Goal: Transaction & Acquisition: Purchase product/service

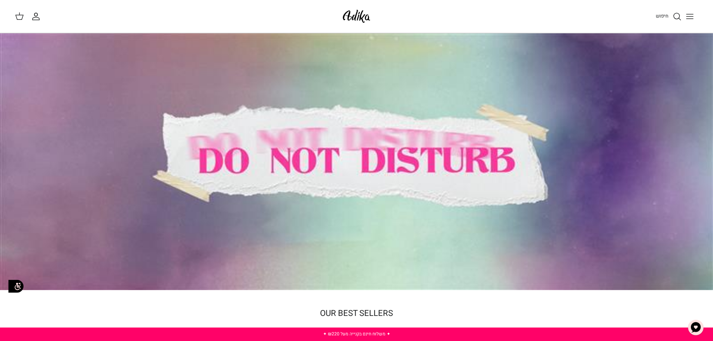
click at [686, 14] on icon "Toggle menu" at bounding box center [690, 16] width 9 height 9
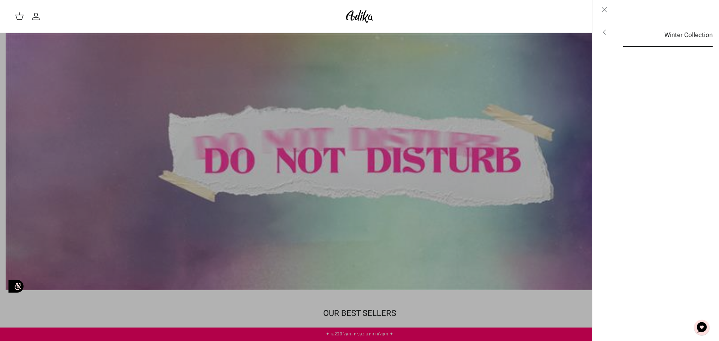
click at [656, 30] on link "Winter Collection" at bounding box center [667, 35] width 103 height 23
click at [683, 35] on link "לכל הפריטים" at bounding box center [655, 33] width 119 height 19
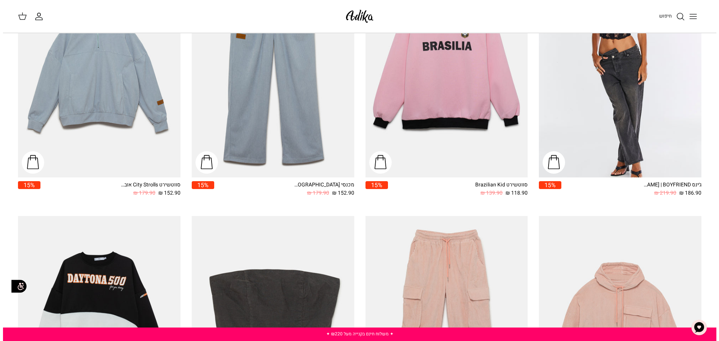
scroll to position [146, 0]
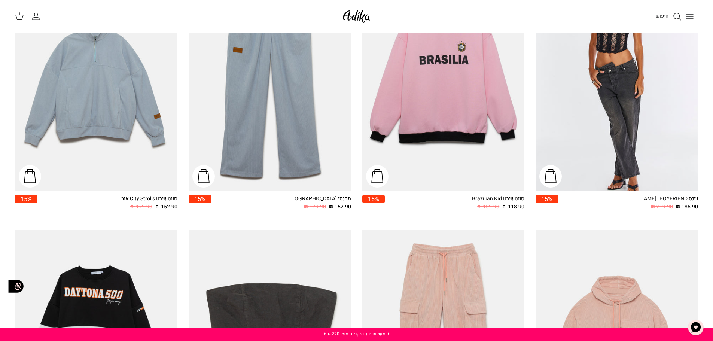
click at [692, 19] on icon "Toggle menu" at bounding box center [690, 16] width 9 height 9
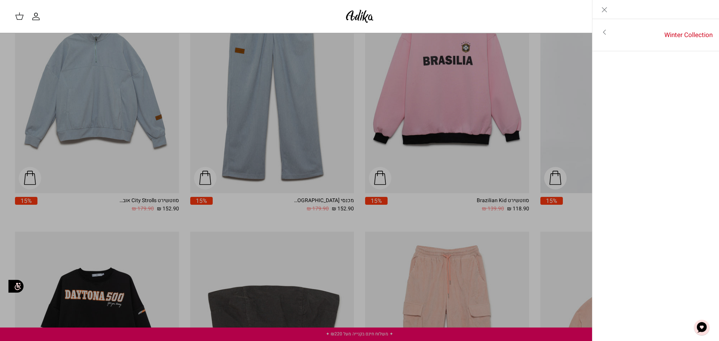
click at [21, 14] on icon at bounding box center [19, 16] width 9 height 9
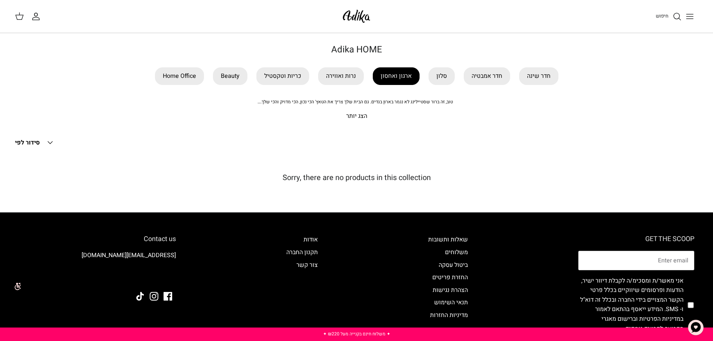
click at [388, 79] on link "ארגון ואחסון" at bounding box center [396, 76] width 47 height 18
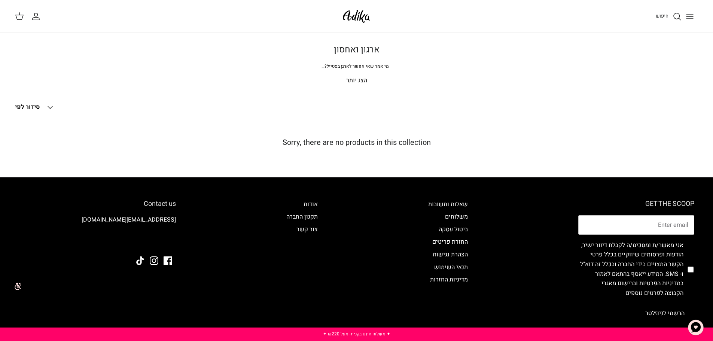
click at [52, 107] on icon "Down" at bounding box center [50, 107] width 9 height 9
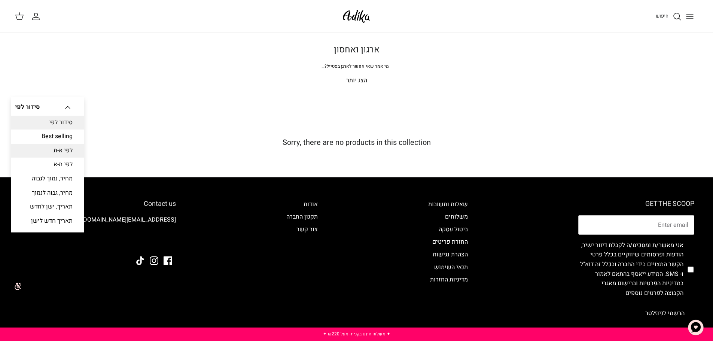
click at [54, 150] on link "לפי א-ת" at bounding box center [47, 151] width 73 height 14
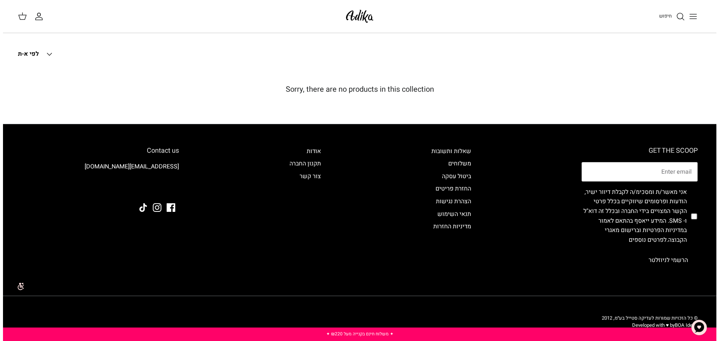
scroll to position [64, 0]
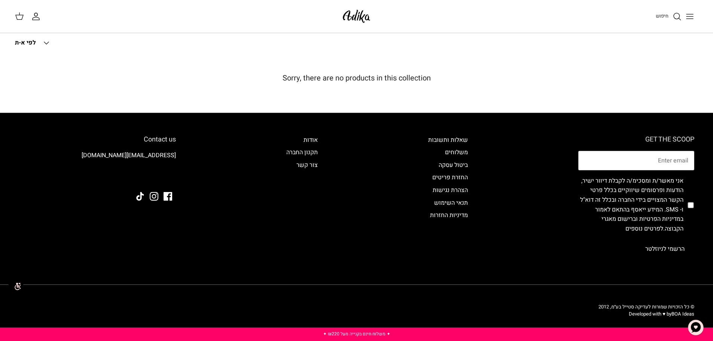
click at [678, 15] on icon "חיפוש" at bounding box center [677, 16] width 9 height 9
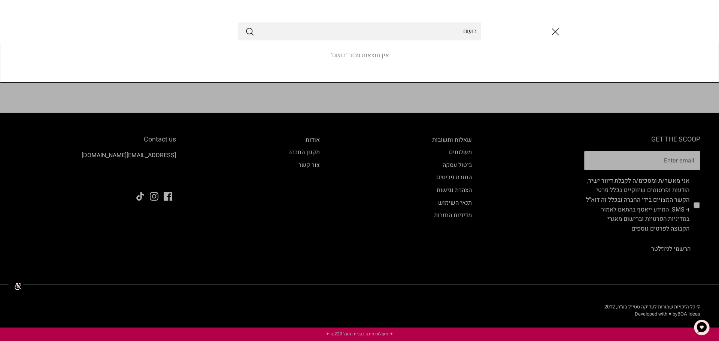
type input "בושם"
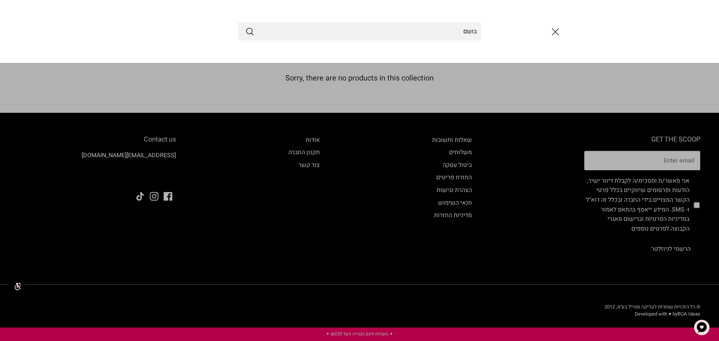
click at [251, 33] on icon "Submit" at bounding box center [249, 31] width 9 height 9
